Goal: Information Seeking & Learning: Learn about a topic

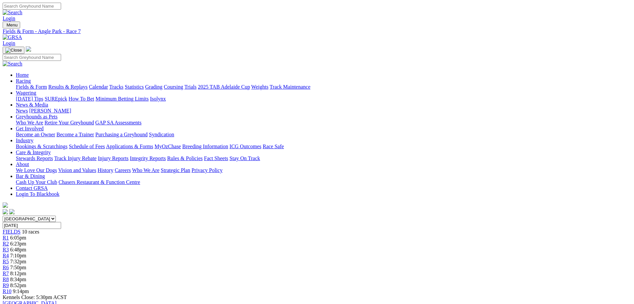
click at [47, 84] on link "Fields & Form" at bounding box center [31, 87] width 31 height 6
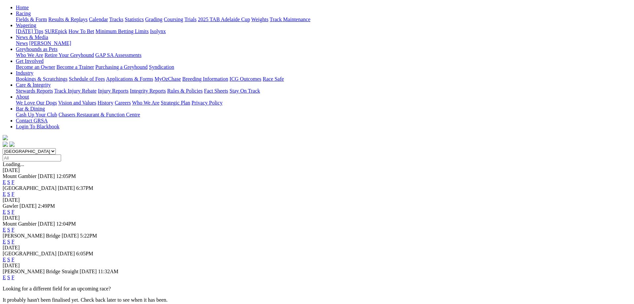
scroll to position [135, 0]
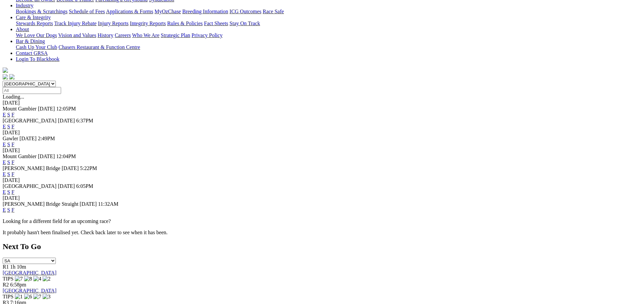
click at [15, 189] on link "F" at bounding box center [13, 192] width 3 height 6
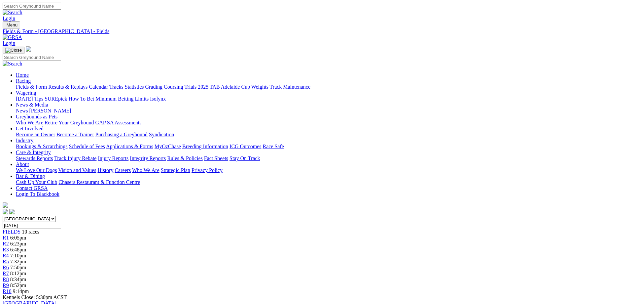
click at [510, 288] on div "R10 9:14pm" at bounding box center [317, 291] width 629 height 6
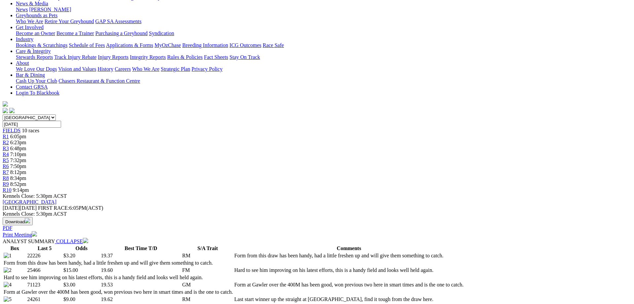
scroll to position [236, 0]
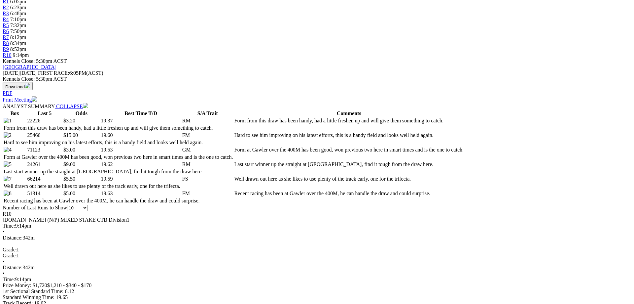
drag, startPoint x: 355, startPoint y: 36, endPoint x: 324, endPoint y: 36, distance: 31.4
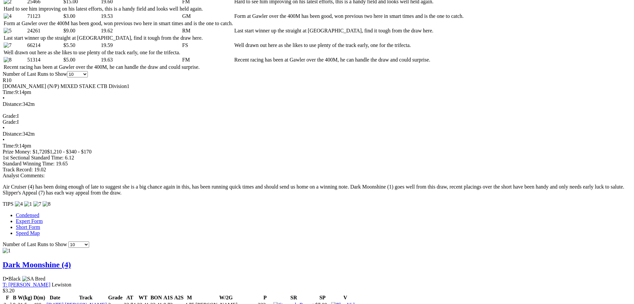
scroll to position [371, 0]
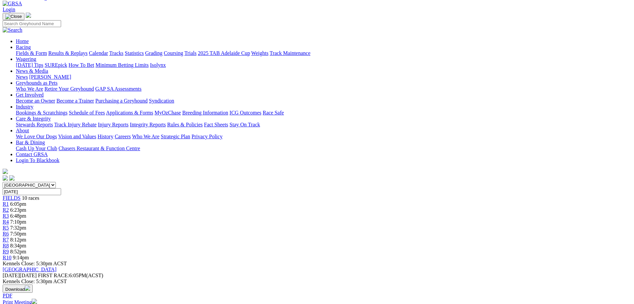
scroll to position [0, 0]
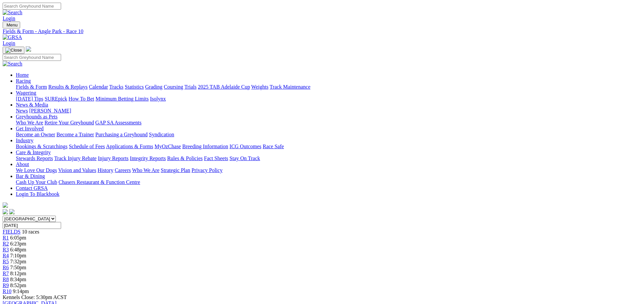
click at [47, 84] on link "Fields & Form" at bounding box center [31, 87] width 31 height 6
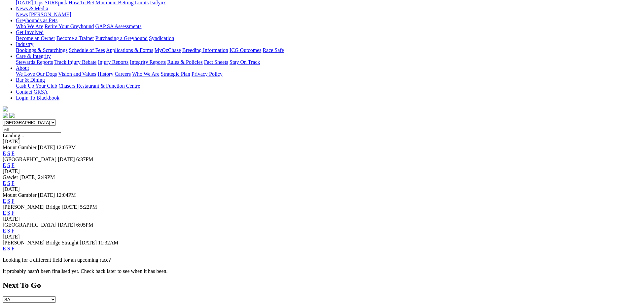
scroll to position [135, 0]
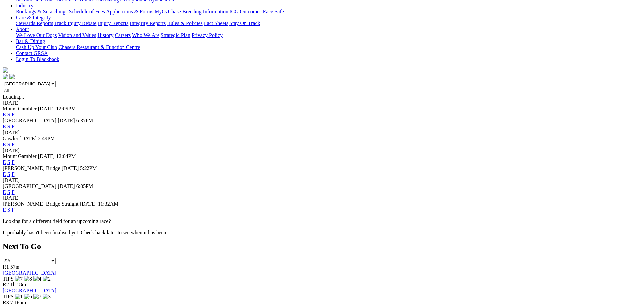
click at [15, 207] on link "F" at bounding box center [13, 210] width 3 height 6
